Goal: Communication & Community: Answer question/provide support

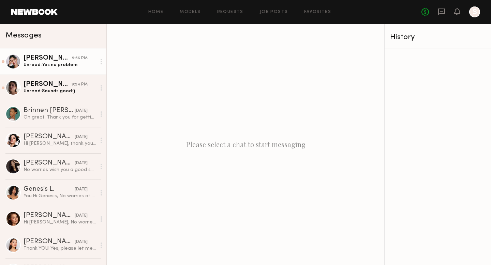
click at [45, 65] on div "Unread: Yes no problem" at bounding box center [60, 65] width 73 height 6
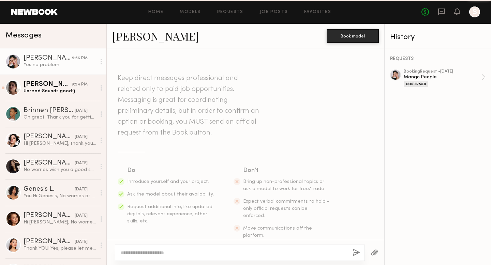
scroll to position [666, 0]
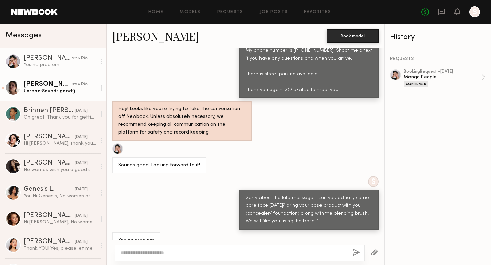
click at [49, 80] on link "[PERSON_NAME] 9:54 PM Unread: Sounds good:)" at bounding box center [53, 88] width 106 height 26
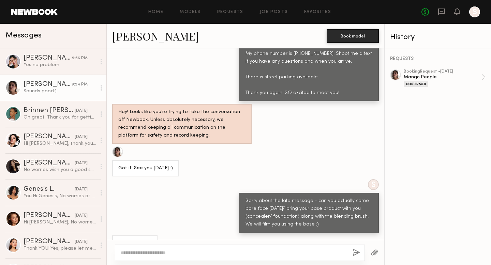
scroll to position [653, 0]
